Goal: Navigation & Orientation: Find specific page/section

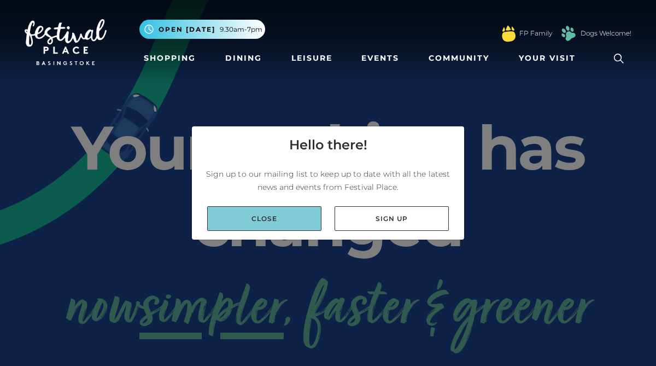
click at [281, 225] on link "Close" at bounding box center [264, 218] width 114 height 25
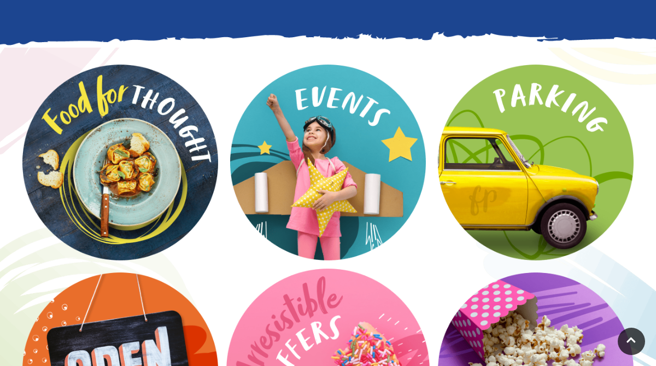
scroll to position [1403, 0]
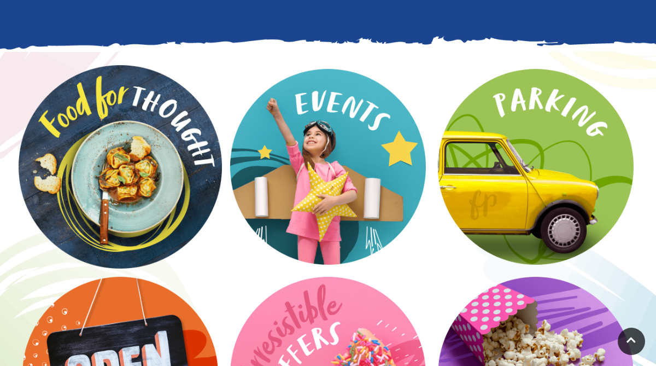
click at [133, 151] on video at bounding box center [120, 166] width 203 height 203
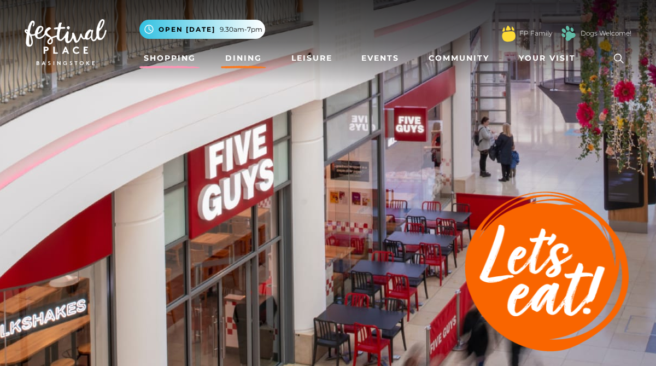
click at [177, 55] on link "Shopping" at bounding box center [169, 58] width 61 height 20
